Goal: Task Accomplishment & Management: Manage account settings

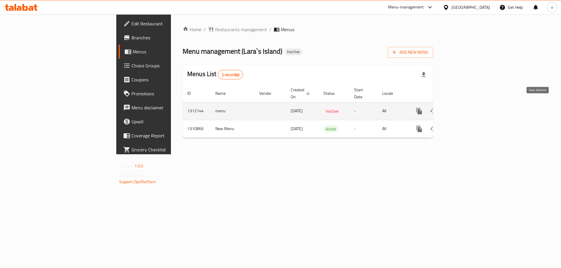
click at [464, 109] on icon "enhanced table" at bounding box center [460, 111] width 5 height 5
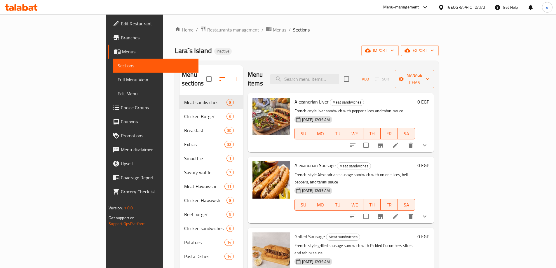
click at [273, 28] on span "Menus" at bounding box center [279, 29] width 13 height 7
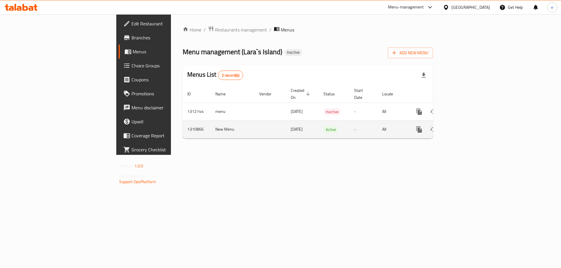
click at [465, 126] on icon "enhanced table" at bounding box center [461, 129] width 7 height 7
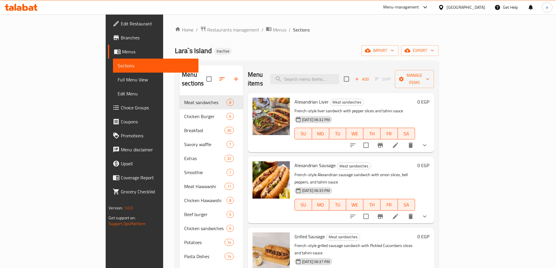
click at [118, 79] on span "Full Menu View" at bounding box center [156, 79] width 76 height 7
drag, startPoint x: 40, startPoint y: 79, endPoint x: 22, endPoint y: 79, distance: 18.4
click at [118, 83] on span "Full Menu View" at bounding box center [156, 79] width 76 height 7
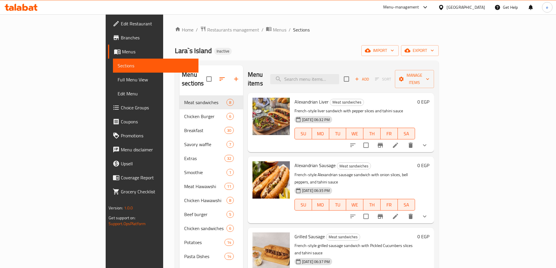
click at [118, 83] on span "Full Menu View" at bounding box center [156, 79] width 76 height 7
click at [118, 79] on span "Full Menu View" at bounding box center [156, 79] width 76 height 7
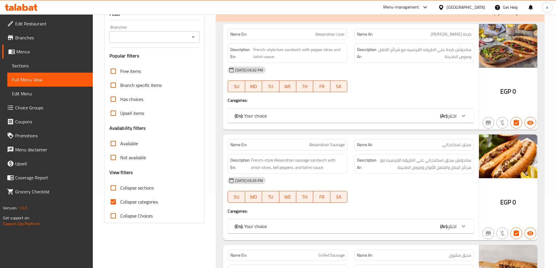
scroll to position [117, 0]
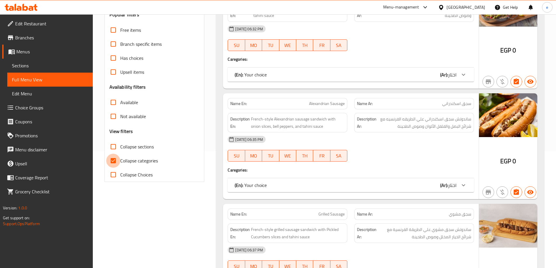
click at [114, 161] on input "Collapse categories" at bounding box center [113, 161] width 14 height 14
checkbox input "false"
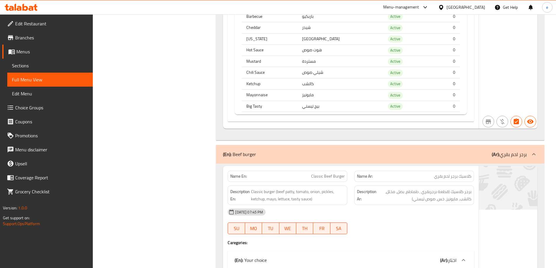
scroll to position [31114, 0]
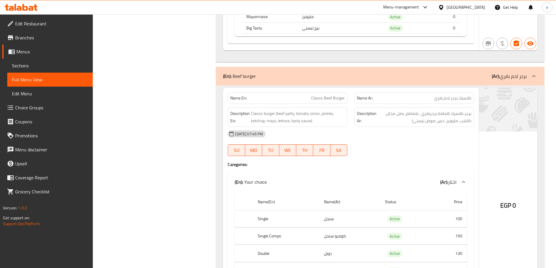
click at [45, 69] on link "Sections" at bounding box center [50, 66] width 86 height 14
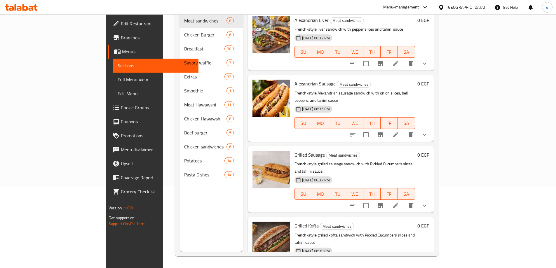
scroll to position [82, 0]
click at [122, 52] on span "Menus" at bounding box center [158, 51] width 72 height 7
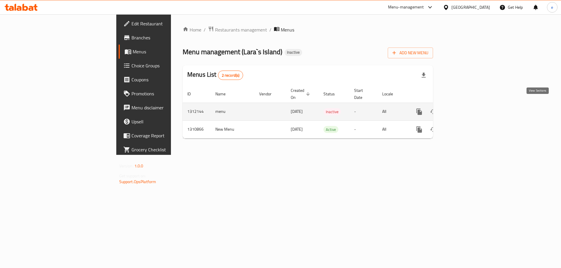
click at [464, 109] on icon "enhanced table" at bounding box center [460, 111] width 5 height 5
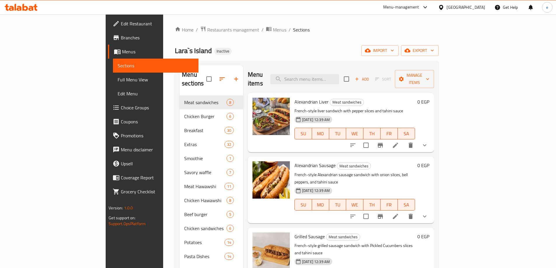
click at [118, 82] on span "Full Menu View" at bounding box center [156, 79] width 76 height 7
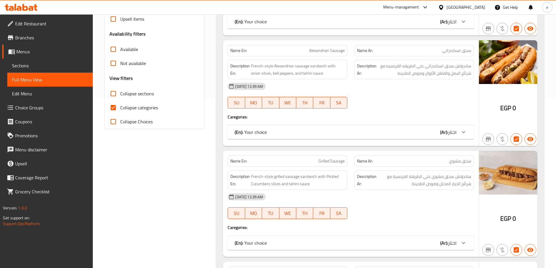
scroll to position [175, 0]
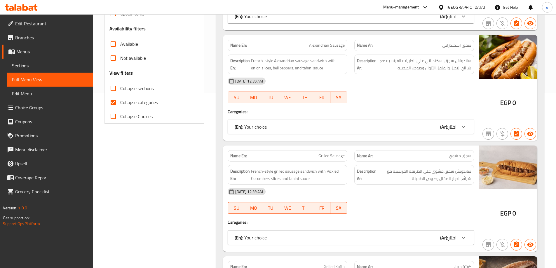
click at [113, 102] on input "Collapse categories" at bounding box center [113, 102] width 14 height 14
checkbox input "false"
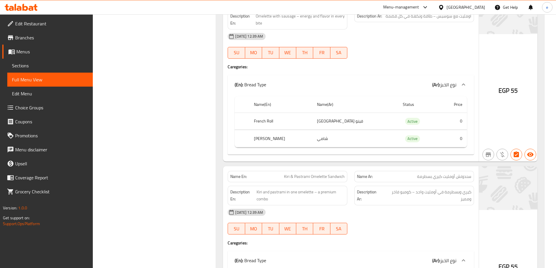
scroll to position [5606, 0]
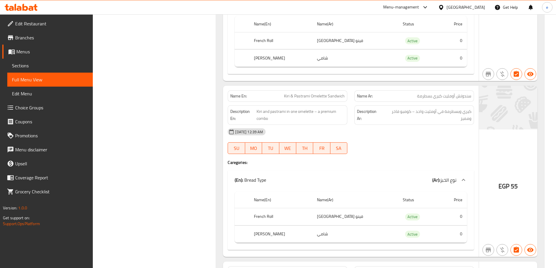
click at [32, 52] on span "Menus" at bounding box center [52, 51] width 72 height 7
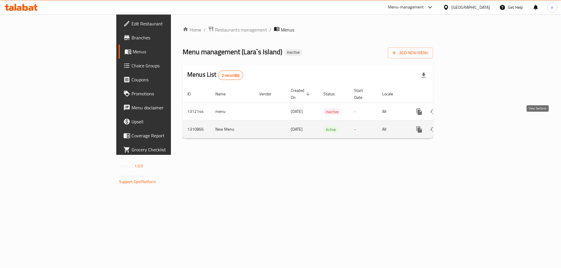
click at [464, 127] on icon "enhanced table" at bounding box center [460, 129] width 5 height 5
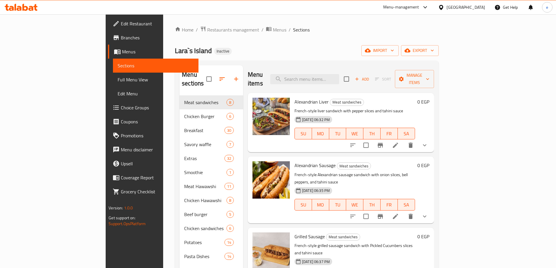
click at [256, 54] on div "Lara`s Island Inactive import export" at bounding box center [307, 50] width 264 height 11
click at [118, 76] on span "Full Menu View" at bounding box center [156, 79] width 76 height 7
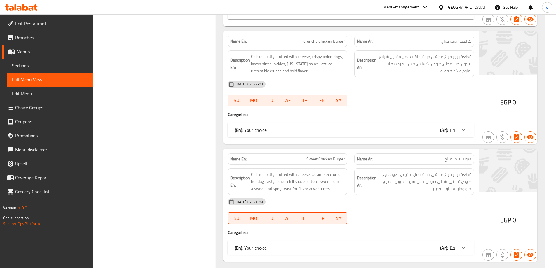
scroll to position [1564, 0]
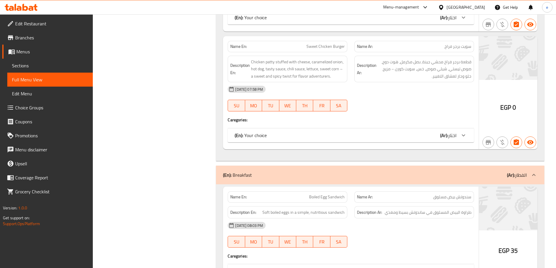
click at [40, 61] on link "Sections" at bounding box center [50, 66] width 86 height 14
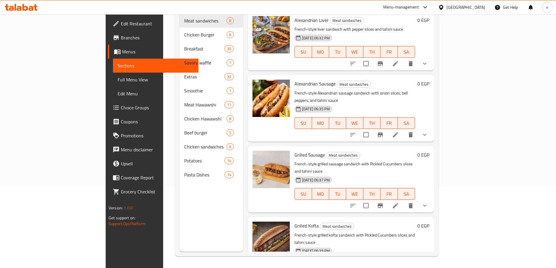
scroll to position [82, 0]
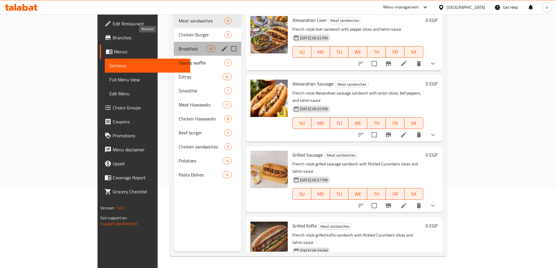
click at [179, 45] on span "Breakfast" at bounding box center [192, 48] width 27 height 7
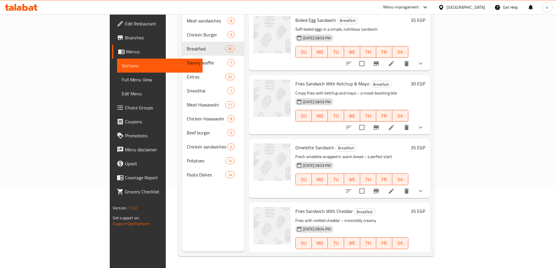
scroll to position [404, 0]
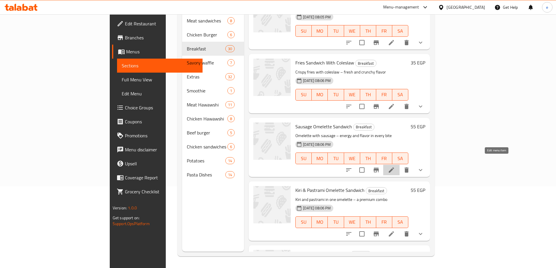
click at [394, 168] on icon at bounding box center [391, 170] width 5 height 5
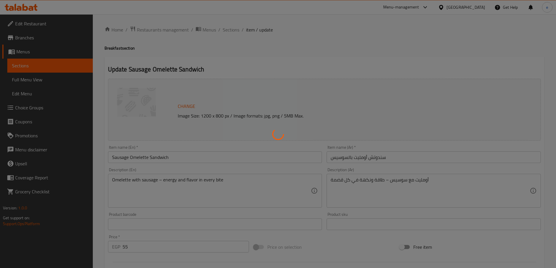
type input "نوع الخبز"
type input "1"
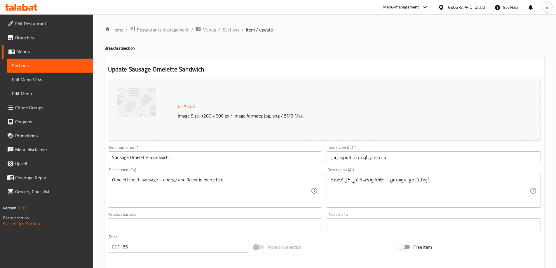
click at [353, 194] on textarea "أومليت مع سوسيس – طاقة ونكهة في كل قضمة" at bounding box center [430, 191] width 199 height 28
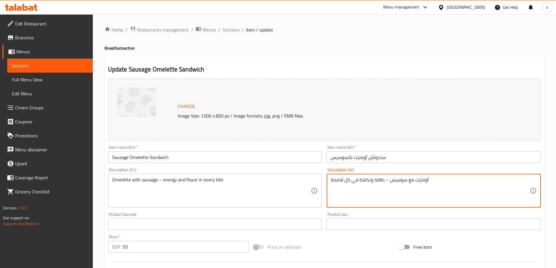
click at [353, 194] on textarea "أومليت مع سوسيس – طاقة ونكهة في كل قضمة" at bounding box center [430, 191] width 199 height 28
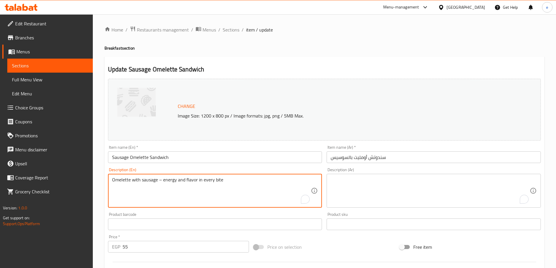
click at [237, 181] on textarea "Omelette with sausage – energy and flavor in every bite" at bounding box center [211, 191] width 199 height 28
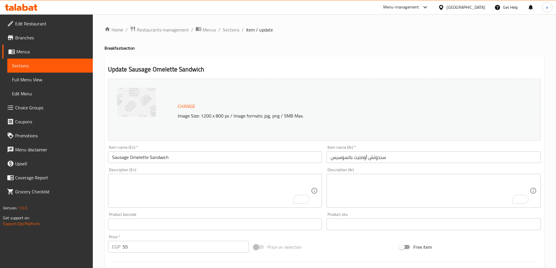
click at [394, 195] on textarea "To enrich screen reader interactions, please activate Accessibility in Grammarl…" at bounding box center [430, 191] width 199 height 28
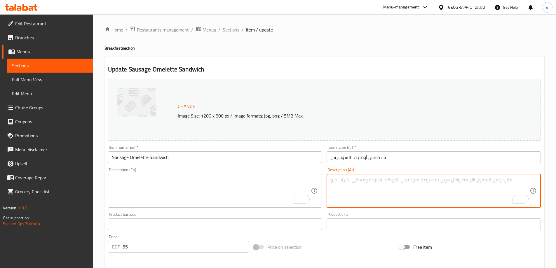
paste textarea ""أومليت مع سوسيس – طاقة ونكهة في كل قضمة ""
type textarea ""أومليت مع سوسيس – طاقة ونكهة في كل قضمة ""
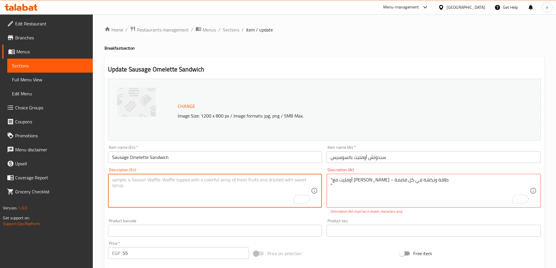
click at [253, 198] on textarea "To enrich screen reader interactions, please activate Accessibility in Grammarl…" at bounding box center [211, 191] width 199 height 28
paste textarea ""Omelette with sausage – energy and flavor in every bite ""
click at [114, 178] on textarea ""Omelette with sausage – energy and flavor in every bite" at bounding box center [211, 191] width 199 height 28
type textarea "Omelette with sausage – energy and flavor in every bite"
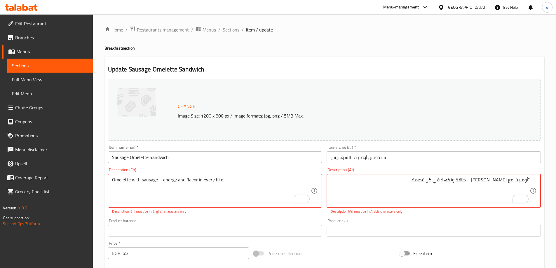
click at [528, 179] on textarea ""أومليت مع سوسيس – طاقة ونكهة في كل قضمة" at bounding box center [430, 191] width 199 height 28
type textarea "أومليت مع سوسيس - طاقة ونكهة في كل قضمة"
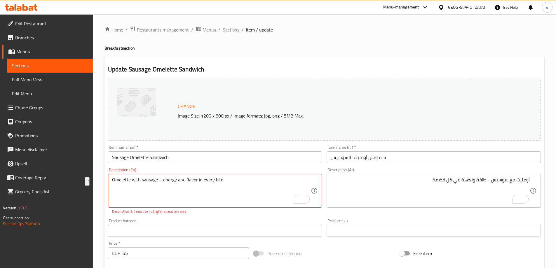
click at [227, 32] on span "Sections" at bounding box center [231, 29] width 17 height 7
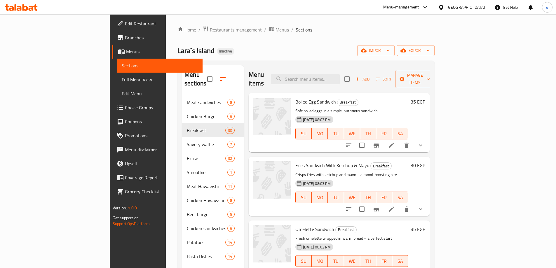
scroll to position [404, 0]
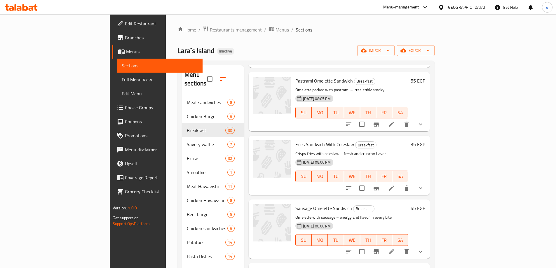
click at [394, 249] on icon at bounding box center [391, 251] width 5 height 5
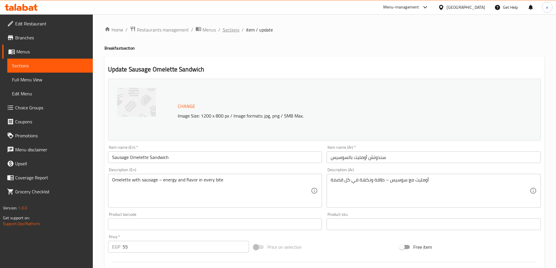
click at [229, 30] on span "Sections" at bounding box center [231, 29] width 17 height 7
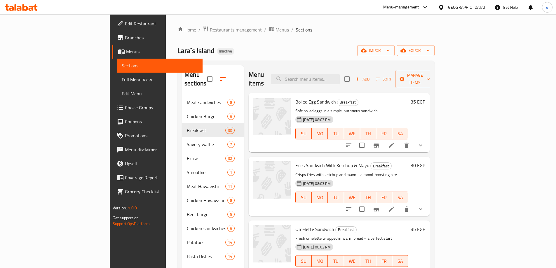
scroll to position [468, 0]
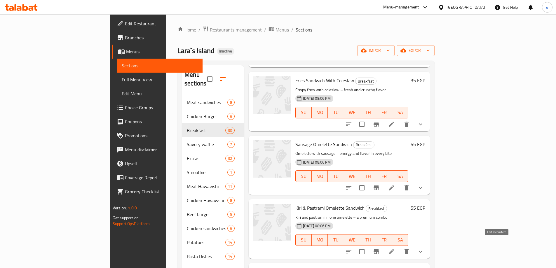
click at [394, 249] on icon at bounding box center [391, 251] width 5 height 5
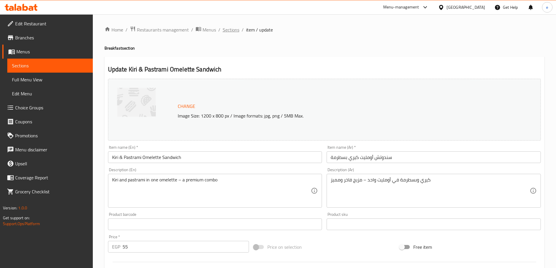
click at [225, 29] on span "Sections" at bounding box center [231, 29] width 17 height 7
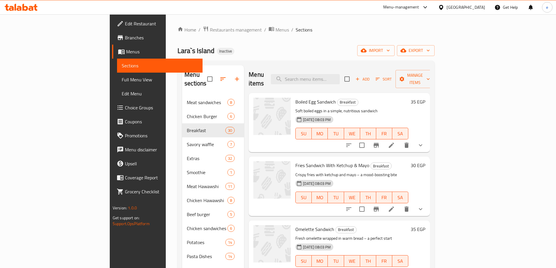
scroll to position [531, 0]
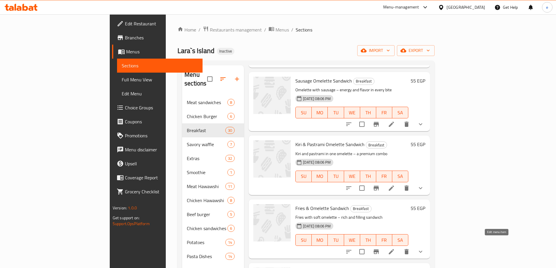
click at [395, 248] on icon at bounding box center [391, 251] width 7 height 7
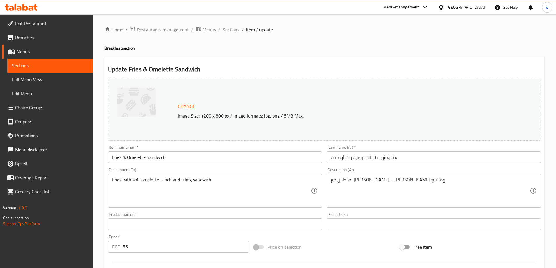
click at [230, 30] on span "Sections" at bounding box center [231, 29] width 17 height 7
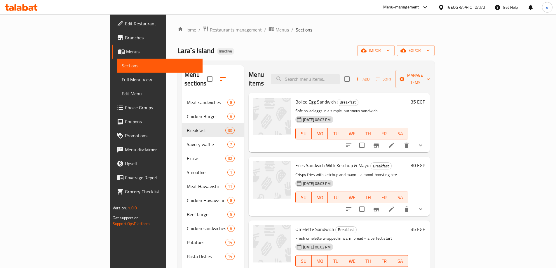
scroll to position [595, 0]
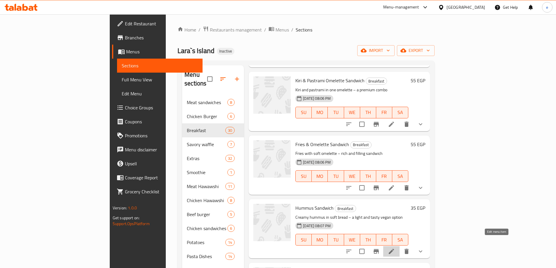
click at [395, 248] on icon at bounding box center [391, 251] width 7 height 7
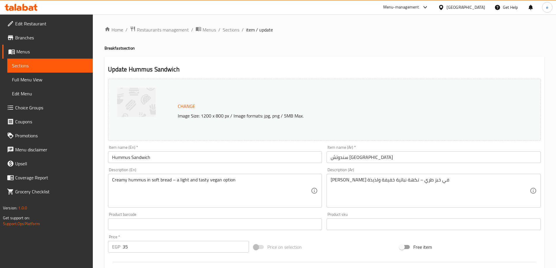
drag, startPoint x: 232, startPoint y: 31, endPoint x: 206, endPoint y: 0, distance: 40.4
click at [232, 31] on span "Sections" at bounding box center [231, 29] width 17 height 7
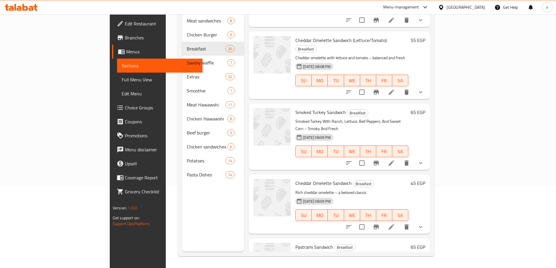
scroll to position [903, 0]
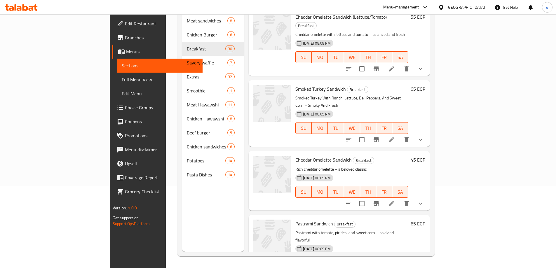
click at [400, 199] on li at bounding box center [391, 204] width 16 height 11
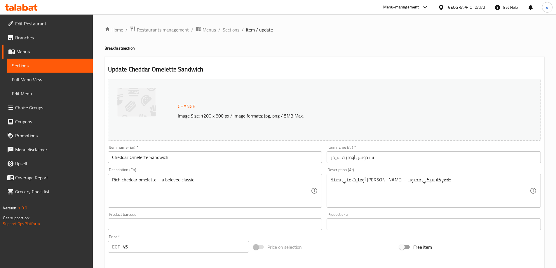
drag, startPoint x: 231, startPoint y: 31, endPoint x: 184, endPoint y: 5, distance: 53.9
click at [231, 31] on span "Sections" at bounding box center [231, 29] width 17 height 7
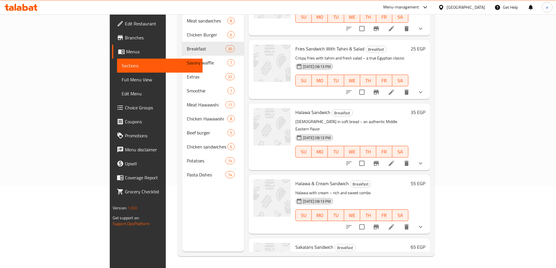
scroll to position [1485, 0]
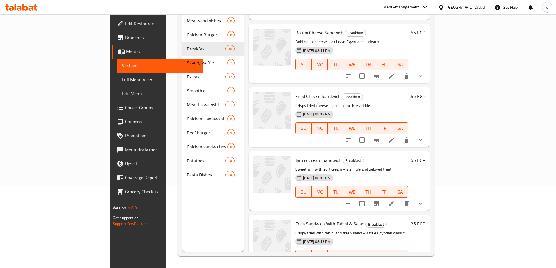
click at [117, 74] on link "Full Menu View" at bounding box center [160, 80] width 86 height 14
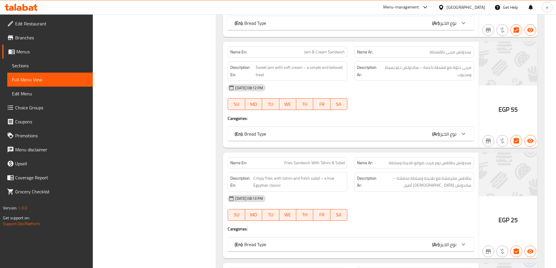
scroll to position [6464, 0]
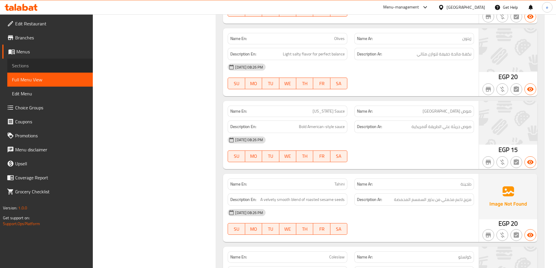
click at [21, 68] on span "Sections" at bounding box center [50, 65] width 76 height 7
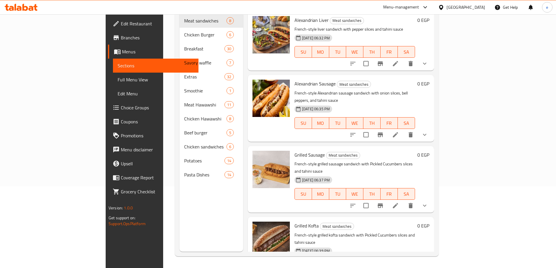
scroll to position [82, 0]
click at [118, 81] on span "Full Menu View" at bounding box center [156, 79] width 76 height 7
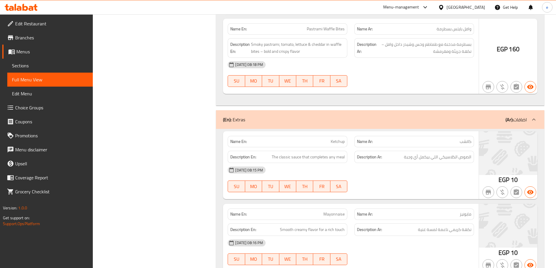
scroll to position [5530, 0]
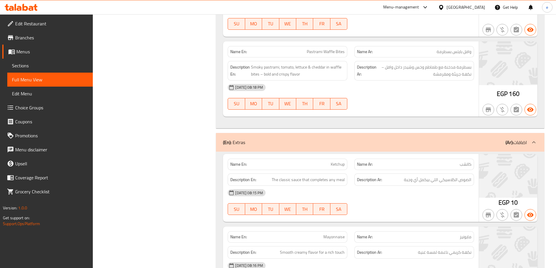
click at [30, 62] on span "Sections" at bounding box center [50, 65] width 76 height 7
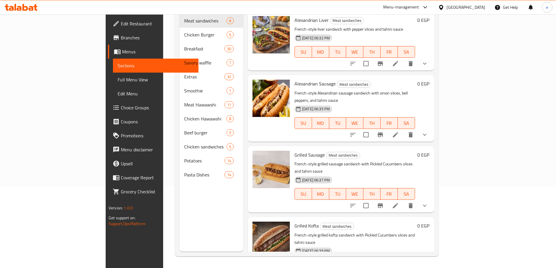
scroll to position [82, 0]
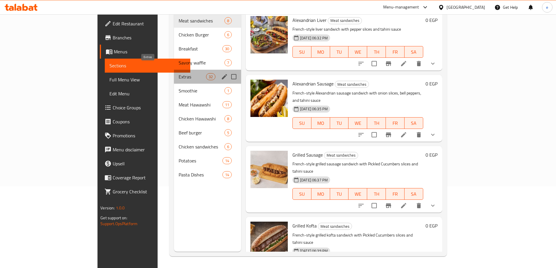
click at [179, 73] on span "Extras" at bounding box center [192, 76] width 27 height 7
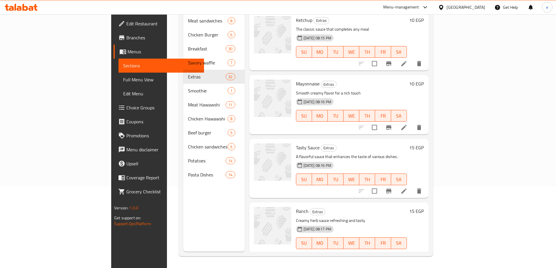
scroll to position [723, 0]
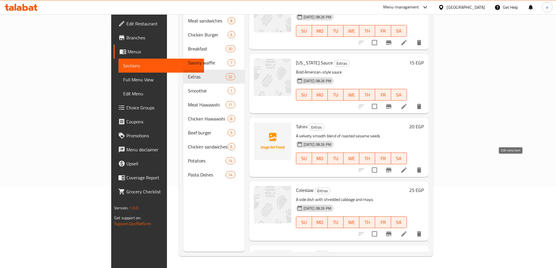
click at [408, 167] on icon at bounding box center [404, 170] width 7 height 7
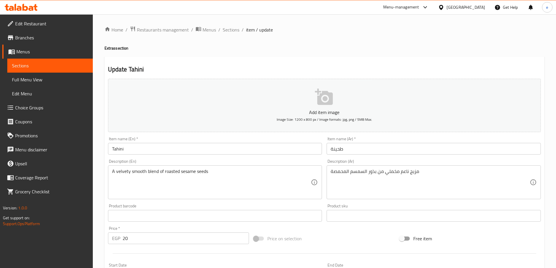
click at [413, 176] on textarea "مزيج ناعم مخملي من بذور السمسم المحمصة" at bounding box center [430, 183] width 199 height 28
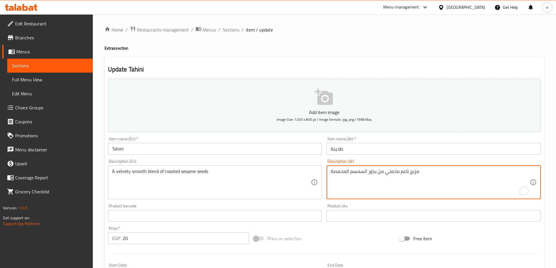
click at [413, 176] on textarea "مزيج ناعم مخملي من بذور السمسم المحمصة" at bounding box center [430, 183] width 199 height 28
paste textarea "مسة شرقيه أوسطية كريمية تكمّل النكه"
type textarea "لمسة شرقيه أوسطية كريمية تكمّل النكهة"
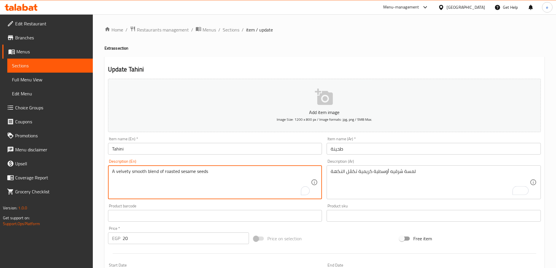
paste textarea "Creamy middle eastern touch that completes the flavor"
click at [138, 175] on textarea "Creamy middle eastern touch that completes the flavor" at bounding box center [211, 183] width 199 height 28
click at [221, 174] on textarea "Creamy Middle Eastern touch that completes the flavor" at bounding box center [211, 183] width 199 height 28
click at [157, 175] on textarea "Creamy Middle Eastern touch that completes the flavor" at bounding box center [211, 183] width 199 height 28
click at [223, 176] on textarea "Creamy Middle Eastern touch that completes the flavor" at bounding box center [211, 183] width 199 height 28
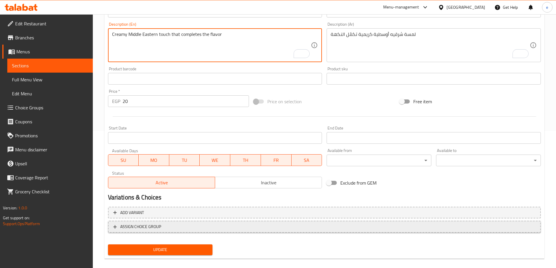
scroll to position [144, 0]
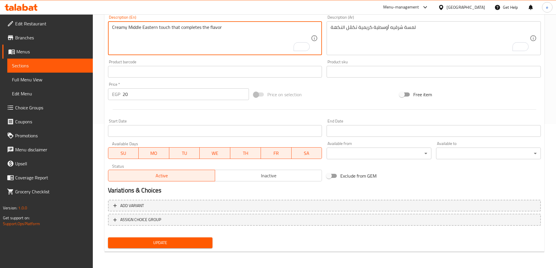
type textarea "Creamy Middle Eastern touch that completes the flavor"
click at [173, 239] on button "Update" at bounding box center [160, 243] width 105 height 11
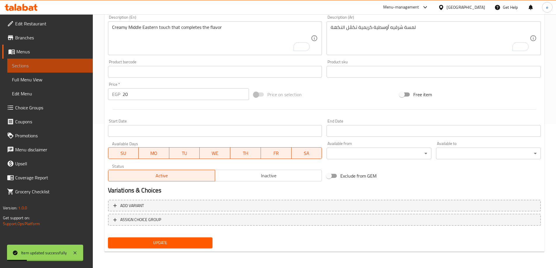
click at [28, 62] on span "Sections" at bounding box center [50, 65] width 76 height 7
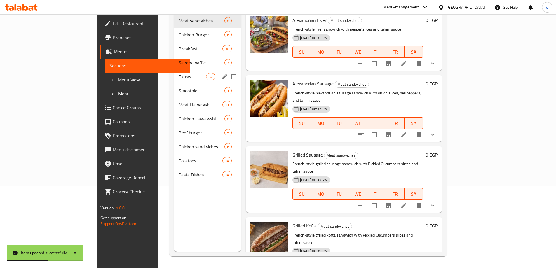
drag, startPoint x: 120, startPoint y: 68, endPoint x: 354, endPoint y: 3, distance: 243.2
click at [179, 73] on span "Extras" at bounding box center [192, 76] width 27 height 7
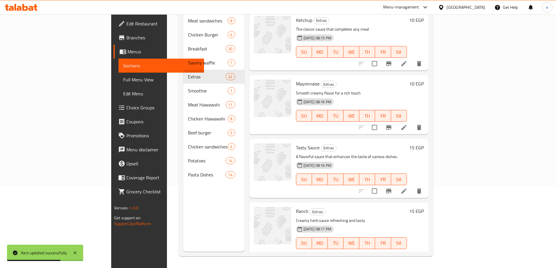
scroll to position [787, 0]
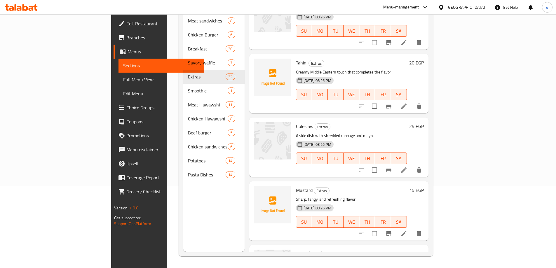
click at [408, 167] on icon at bounding box center [404, 170] width 7 height 7
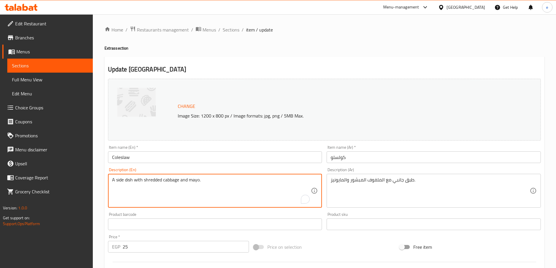
paste textarea ""Refreshing creamy slaw for crunch and flavor ""
type textarea "Refreshing creamy slaw for crunch and flavor"
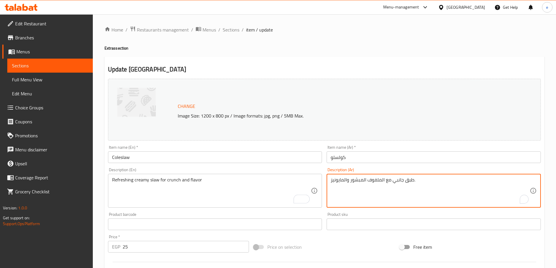
click at [357, 192] on textarea "طبق جانبي مع الملفوف المبشور والمايونيز." at bounding box center [430, 191] width 199 height 28
paste textarea ""سلطة كريمية منعشة تضيف قرمشة ونكهة ""
click at [530, 178] on div ""سلطة كريمية منعشة تضيف قرمشة ونكهة Description (Ar)" at bounding box center [434, 191] width 214 height 34
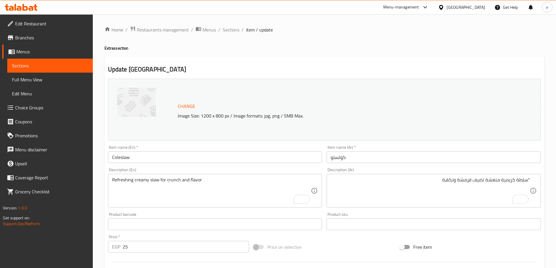
click at [530, 181] on div ""سلطة كريمية منعشة تضيف قرمشة ونكهة Description (Ar)" at bounding box center [434, 191] width 214 height 34
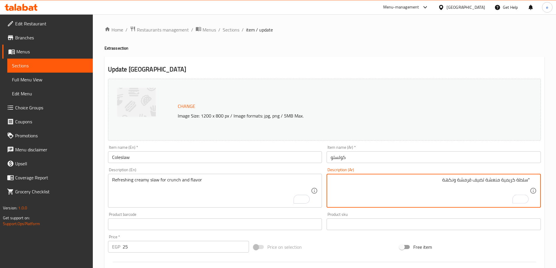
click at [528, 179] on textarea ""سلطة كريمية منعشة تضيف قرمشة ونكهة" at bounding box center [430, 191] width 199 height 28
click at [426, 185] on textarea "سلطة كريمية منعشة تضيف قرمشة ونكهة" at bounding box center [430, 191] width 199 height 28
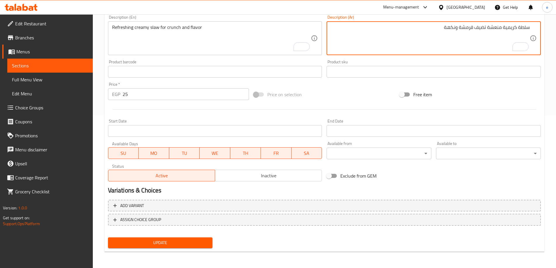
type textarea "سلطة كريمية منعشة تضيف قرمشة ونكهة"
click at [170, 240] on span "Update" at bounding box center [160, 242] width 95 height 7
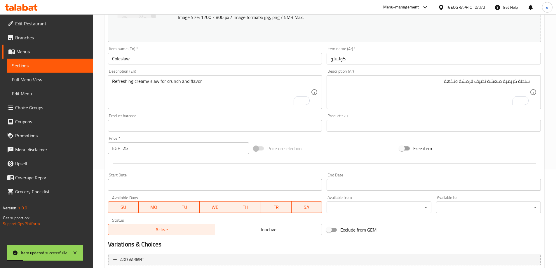
scroll to position [94, 0]
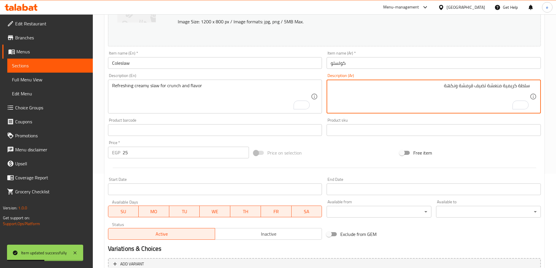
click at [421, 99] on textarea "سلطة كريمية منعشة تضيف قرمشة ونكهة" at bounding box center [430, 97] width 199 height 28
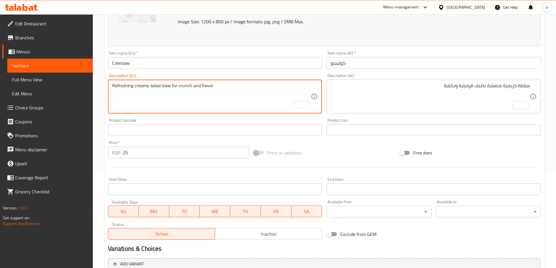
type textarea "Refreshing creamy salad slaw for crunch and flavor"
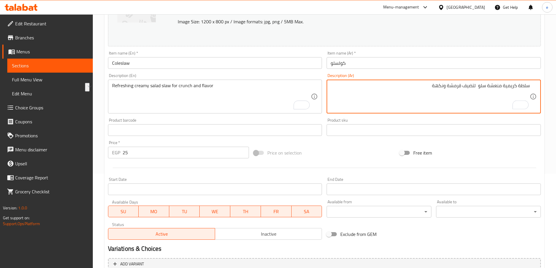
drag, startPoint x: 434, startPoint y: 87, endPoint x: 475, endPoint y: 89, distance: 40.9
click at [475, 89] on textarea "سلطة كريمية منعشة سلو لتضيف قرمشة ونكهة" at bounding box center [430, 97] width 199 height 28
type textarea "سلطة كريمية منعشة سلو لتضيف قرمشة ونكهة"
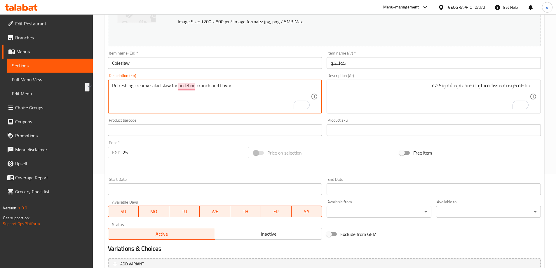
click at [187, 88] on textarea "Refreshing creamy salad slaw for addetion crunch and flavor" at bounding box center [211, 97] width 199 height 28
paste textarea "i"
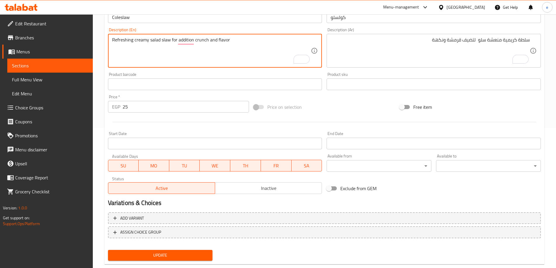
scroll to position [153, 0]
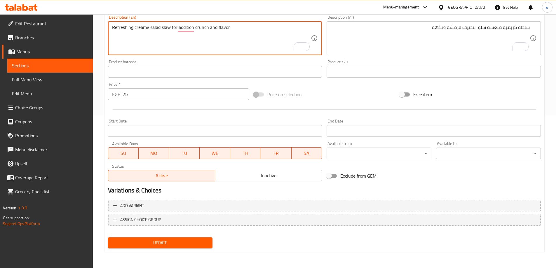
type textarea "Refreshing creamy salad slaw for addition crunch and flavor"
click at [165, 242] on span "Update" at bounding box center [160, 242] width 95 height 7
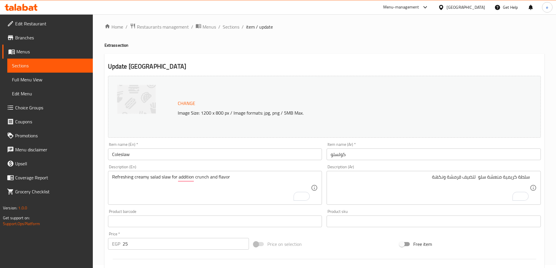
scroll to position [0, 0]
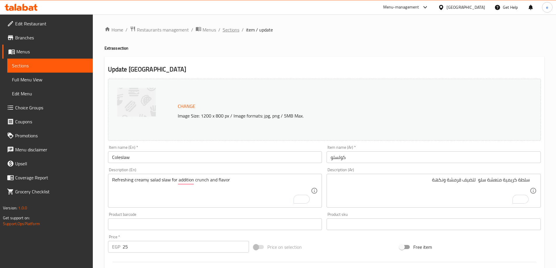
drag, startPoint x: 227, startPoint y: 33, endPoint x: 128, endPoint y: 0, distance: 104.0
click at [226, 33] on span "Sections" at bounding box center [231, 29] width 17 height 7
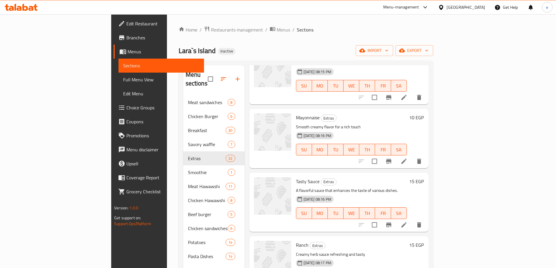
scroll to position [58, 0]
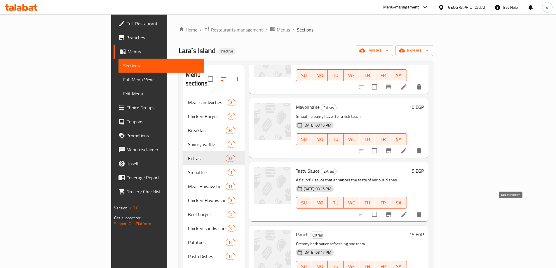
click at [407, 212] on icon at bounding box center [403, 214] width 5 height 5
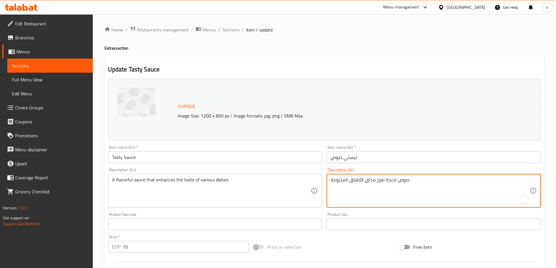
paste textarea "غني بالنكهة – السر وراء الطعم المميز"
type textarea "صوص غني بالنكهة – السر وراء الطعم المميز"
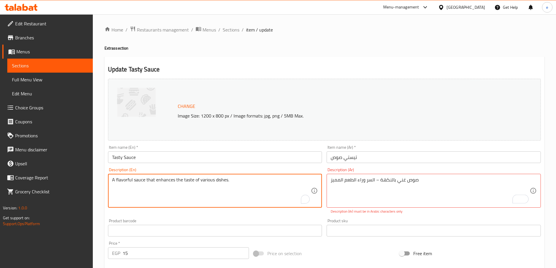
paste textarea "Flavor-packed sauce – the secret to great taste"
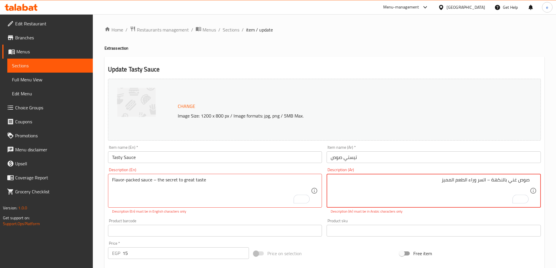
scroll to position [159, 0]
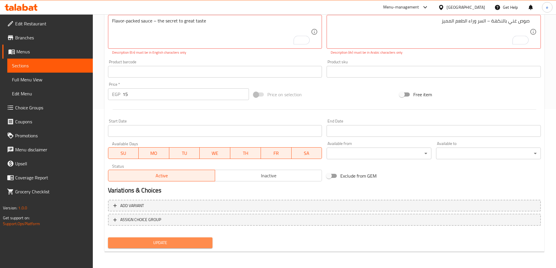
click at [200, 240] on span "Update" at bounding box center [160, 242] width 95 height 7
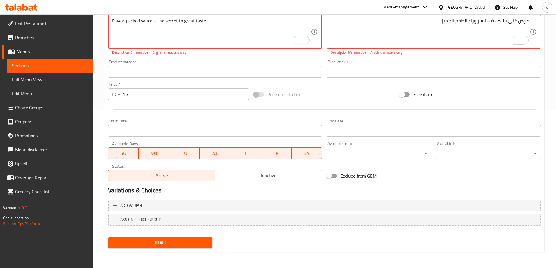
scroll to position [0, 0]
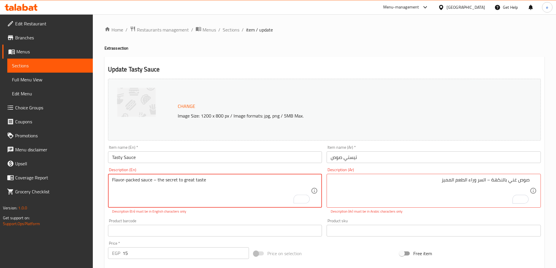
click at [223, 181] on textarea "Flavor-packed sauce – the secret to great taste" at bounding box center [211, 191] width 199 height 28
drag, startPoint x: 205, startPoint y: 177, endPoint x: 107, endPoint y: 181, distance: 97.3
click at [107, 181] on div "Description (En) Flavor-packed sauce – the secret to great taste Flavor - packe…" at bounding box center [215, 191] width 219 height 51
type textarea "Flavor - packed sauce - the secert to great taste"
click at [112, 183] on textarea "Flavor - packed sauce - the secert to great taste" at bounding box center [211, 191] width 199 height 28
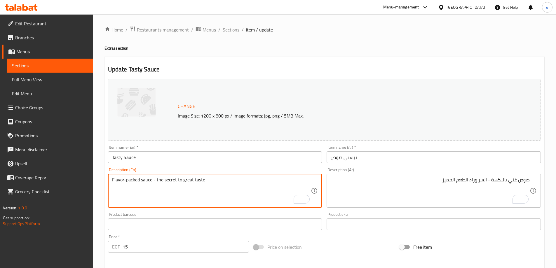
type textarea "Flavor-packed sauce - the secret to great taste"
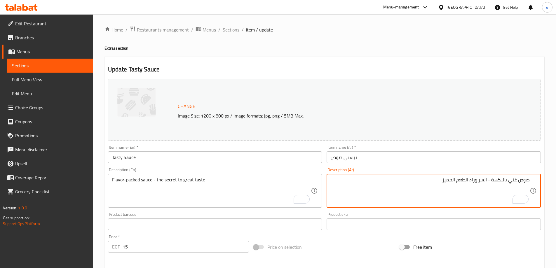
click at [512, 183] on textarea "صوص غني بالنكهة - السر وراء الطعم المميز" at bounding box center [430, 191] width 199 height 28
click at [443, 182] on textarea "صوص ممتلئ بالنكهة - السر وراء الطعم المميز" at bounding box center [430, 191] width 199 height 28
click at [470, 181] on textarea "صوص ممتلئ بالنكهة - السر وراء الطعم العظيم" at bounding box center [430, 191] width 199 height 28
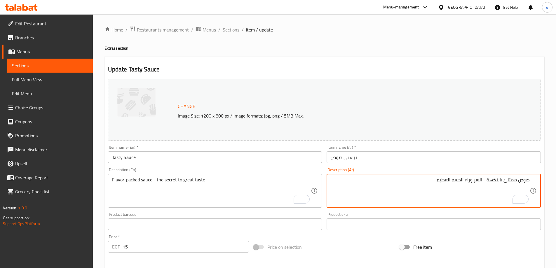
click at [393, 187] on textarea "صوص ممتلئ بالنكهة - السر وراء الطعم العظيم" at bounding box center [430, 191] width 199 height 28
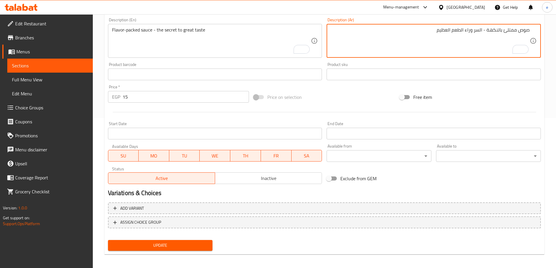
scroll to position [153, 0]
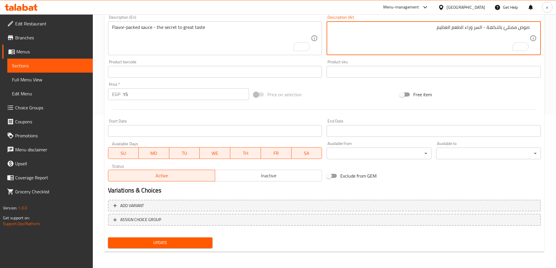
type textarea "صوص ممتلئ بالنكهة - السر وراء الطعم العظيم"
click at [183, 242] on span "Update" at bounding box center [160, 242] width 95 height 7
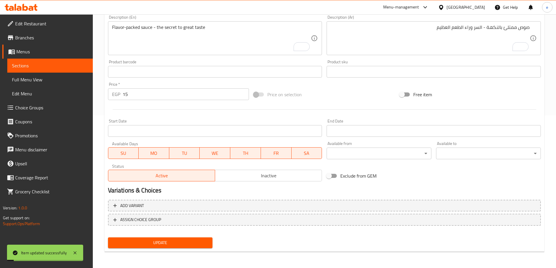
click at [64, 77] on span "Full Menu View" at bounding box center [50, 79] width 76 height 7
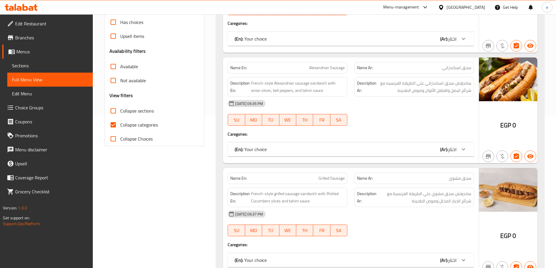
drag, startPoint x: 117, startPoint y: 127, endPoint x: 130, endPoint y: 25, distance: 102.4
click at [117, 127] on input "Collapse categories" at bounding box center [113, 125] width 14 height 14
click at [152, 29] on div "Upsell items" at bounding box center [154, 36] width 90 height 14
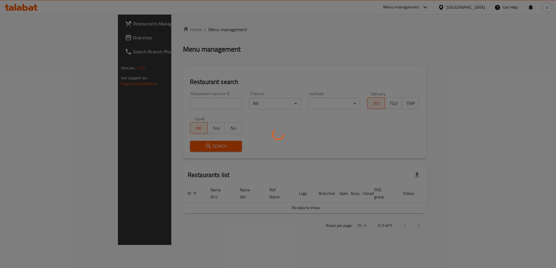
click at [142, 29] on div at bounding box center [278, 134] width 556 height 268
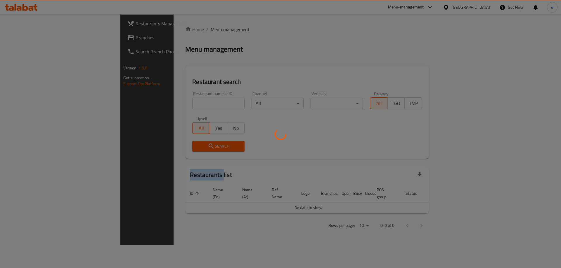
click at [142, 29] on div at bounding box center [280, 134] width 561 height 268
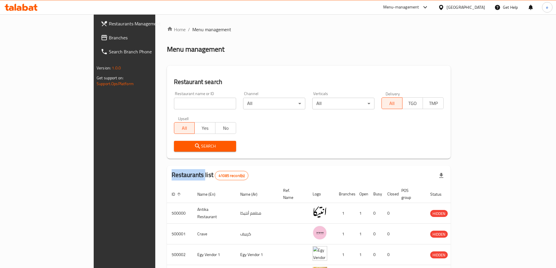
click at [96, 42] on link "Branches" at bounding box center [141, 38] width 91 height 14
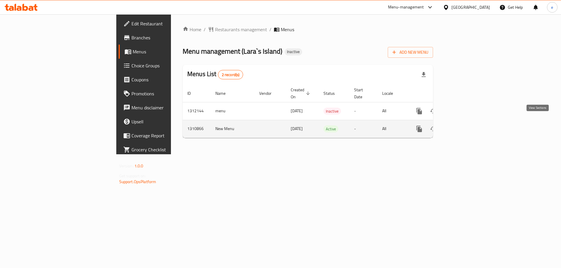
click at [465, 126] on icon "enhanced table" at bounding box center [461, 129] width 7 height 7
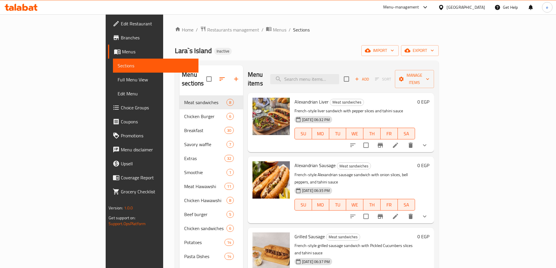
click at [118, 81] on span "Full Menu View" at bounding box center [156, 79] width 76 height 7
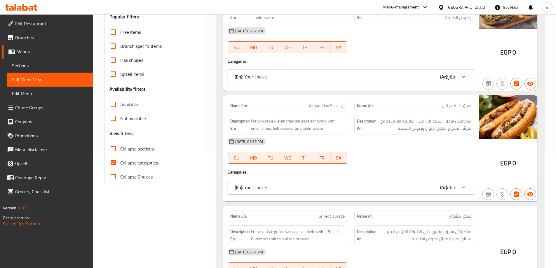
scroll to position [117, 0]
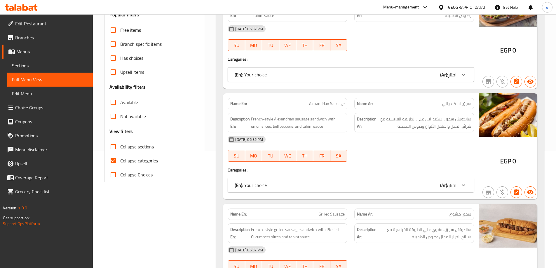
click at [123, 161] on span "Collapse categories" at bounding box center [139, 160] width 38 height 7
click at [120, 161] on input "Collapse categories" at bounding box center [113, 161] width 14 height 14
checkbox input "false"
click at [119, 145] on input "Collapse sections" at bounding box center [113, 147] width 14 height 14
checkbox input "true"
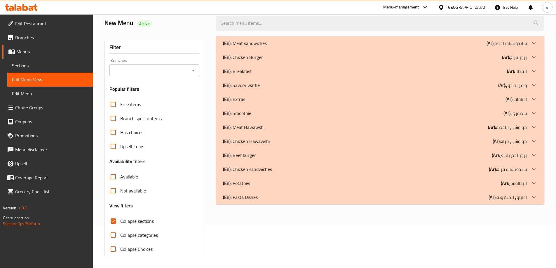
scroll to position [42, 0]
click at [520, 98] on p "(Ar): اضافات" at bounding box center [516, 99] width 21 height 7
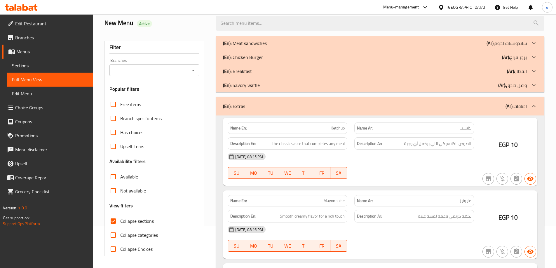
click at [524, 71] on p "(Ar): الفطار" at bounding box center [517, 71] width 20 height 7
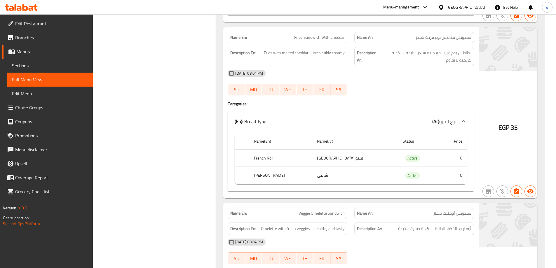
scroll to position [1403, 0]
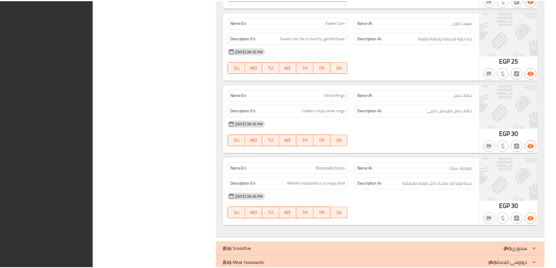
scroll to position [7595, 0]
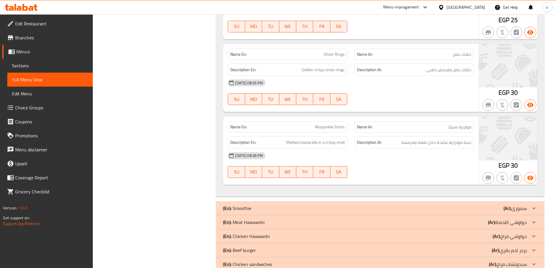
click at [48, 32] on link "Branches" at bounding box center [47, 38] width 91 height 14
